Goal: Transaction & Acquisition: Purchase product/service

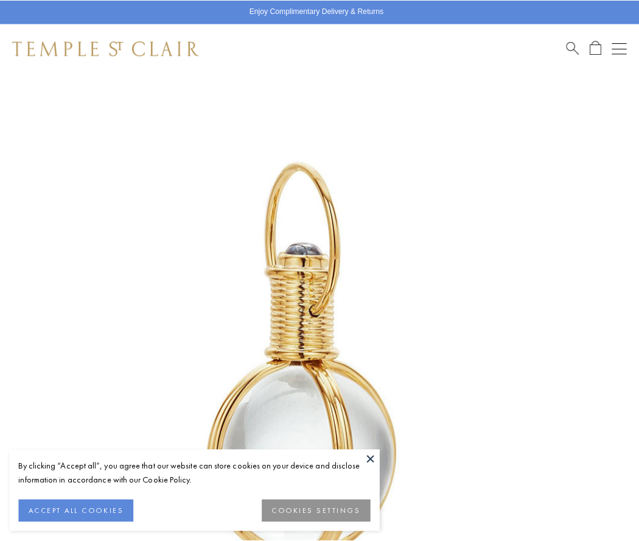
scroll to position [315, 0]
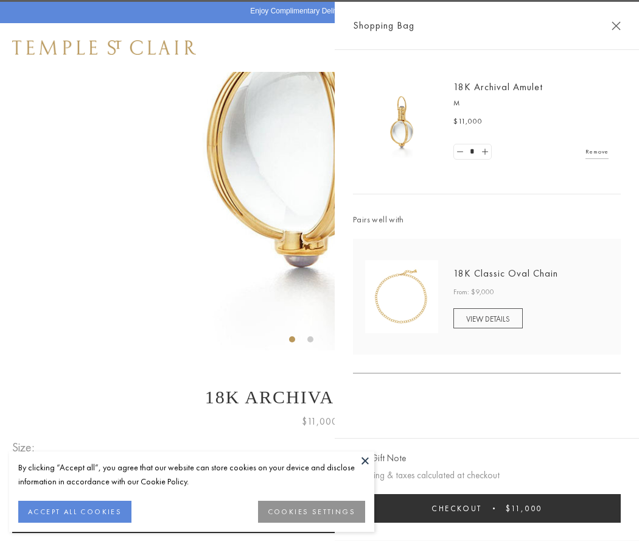
click at [487, 508] on button "Checkout $11,000" at bounding box center [487, 508] width 268 height 29
